Goal: Complete application form: Complete application form

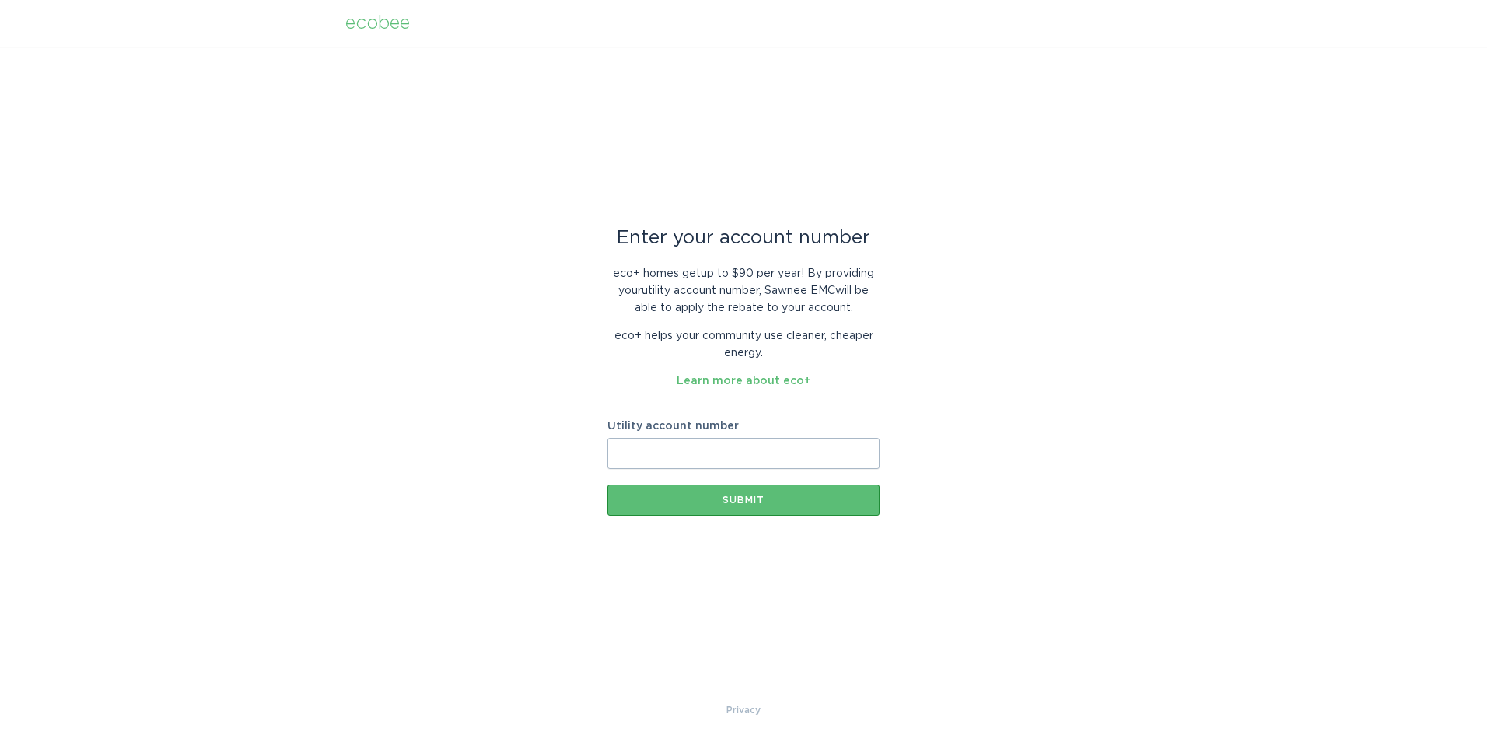
click at [620, 444] on input "Utility account number" at bounding box center [743, 453] width 272 height 31
type input "2112638001"
click at [719, 500] on div "Submit" at bounding box center [743, 499] width 257 height 9
click at [636, 455] on input "Utility account number" at bounding box center [743, 453] width 272 height 31
type input "2112638001"
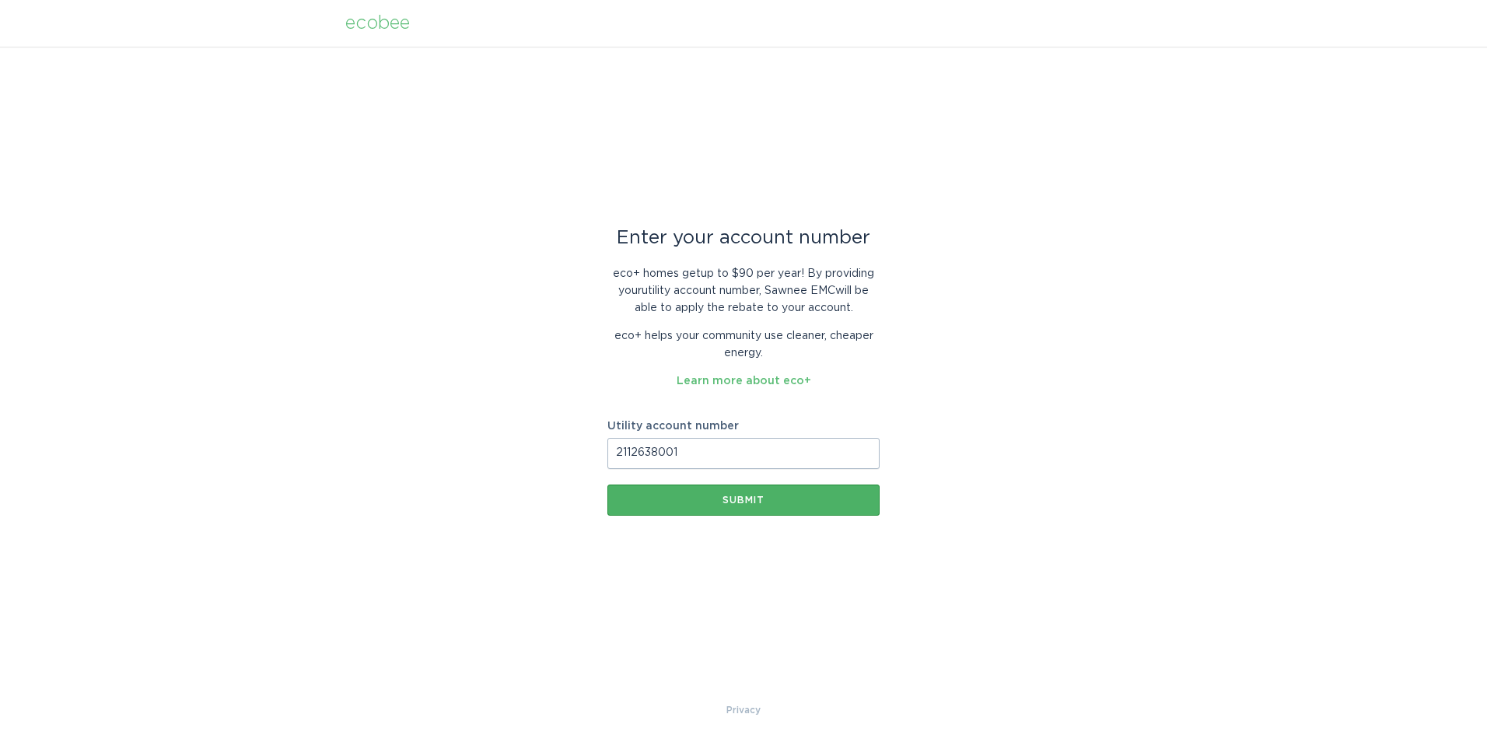
click at [777, 495] on div "Submit" at bounding box center [743, 499] width 257 height 9
click at [628, 452] on input "Utility account number" at bounding box center [743, 453] width 272 height 31
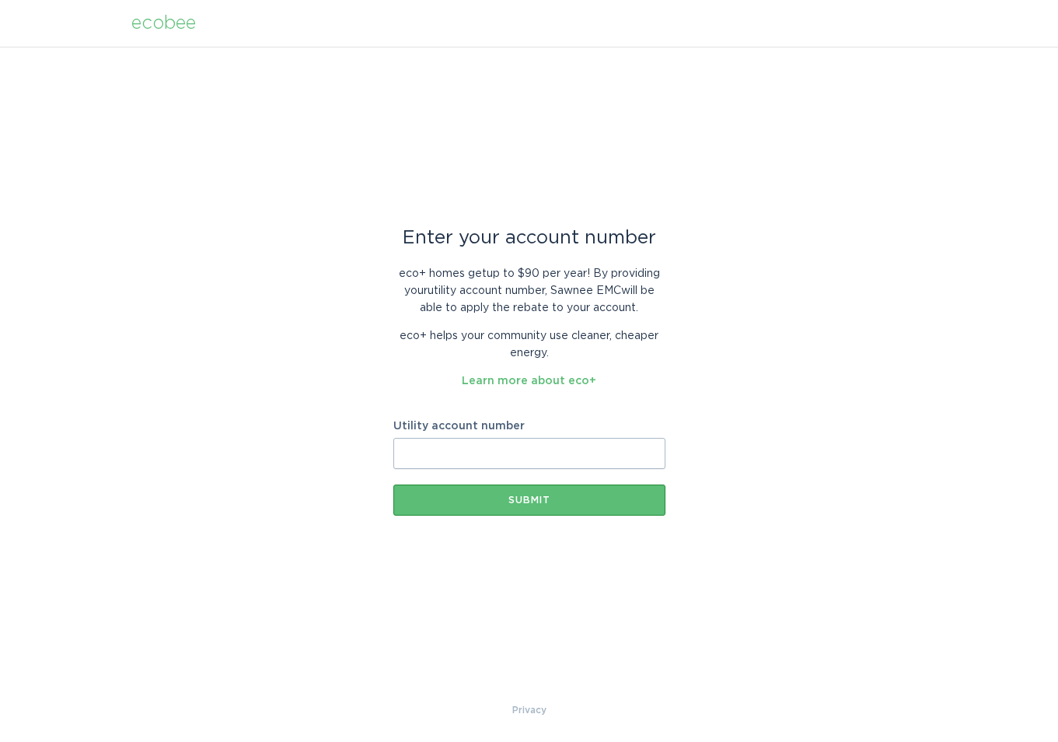
click at [468, 459] on input "Utility account number" at bounding box center [529, 453] width 272 height 31
type input "2112638001"
click at [495, 504] on div "Submit" at bounding box center [529, 499] width 257 height 9
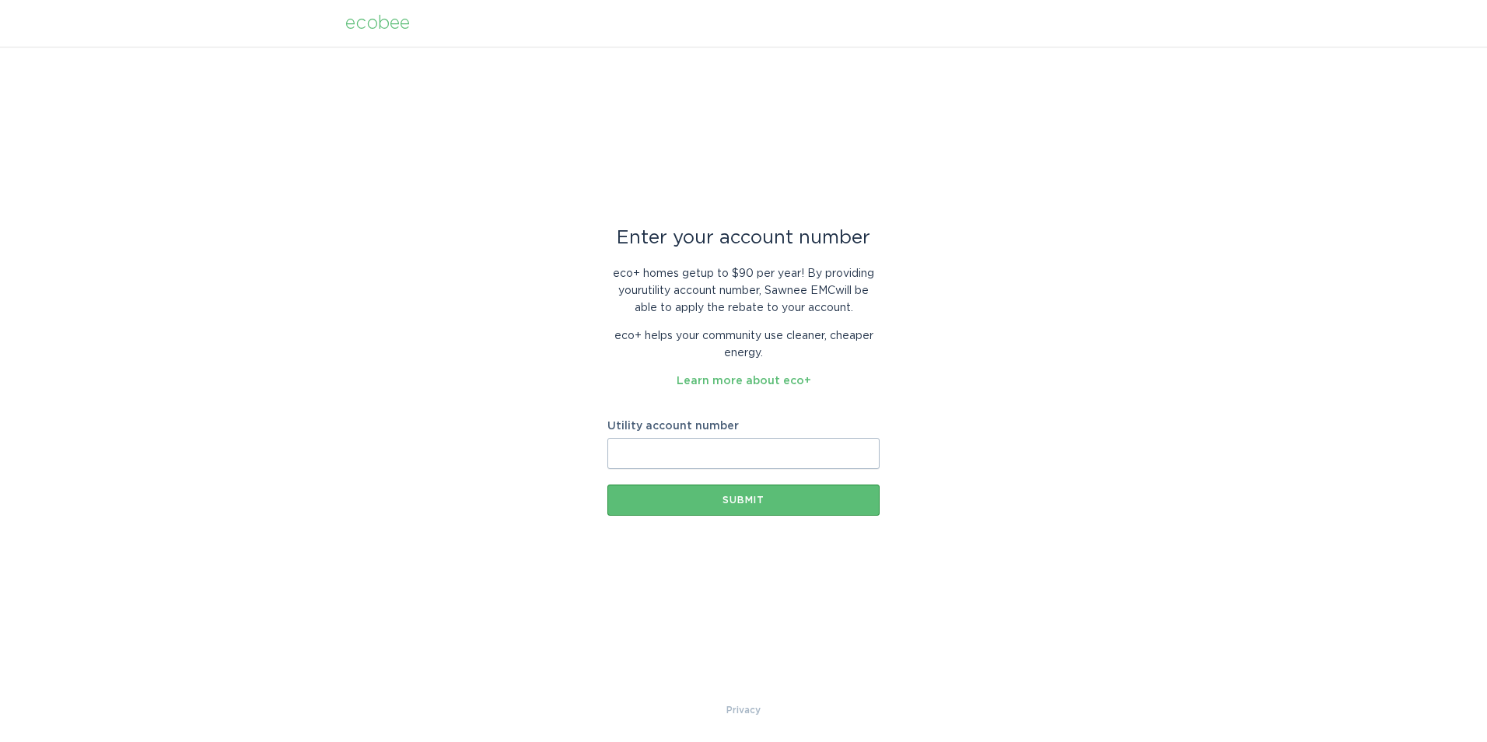
click at [620, 455] on input "Utility account number" at bounding box center [743, 453] width 272 height 31
type input "2112638001"
click at [747, 491] on button "Submit" at bounding box center [743, 499] width 272 height 31
